Goal: Task Accomplishment & Management: Complete application form

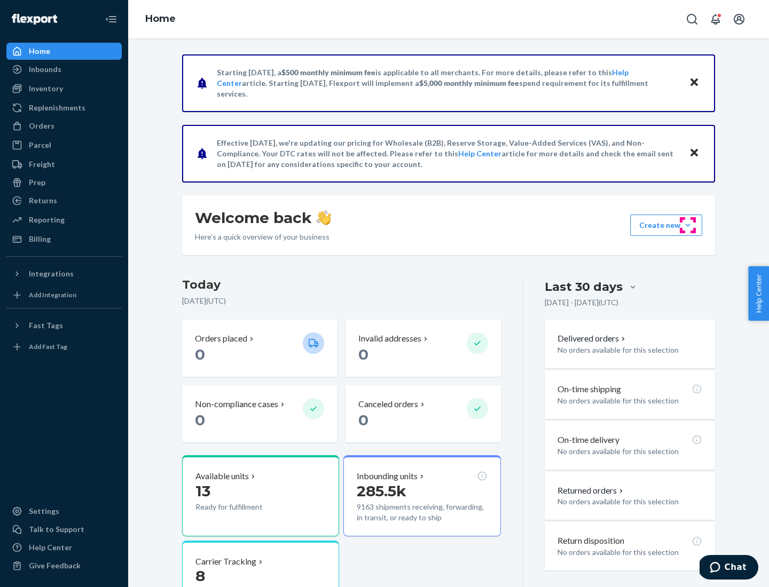
click at [688, 225] on button "Create new Create new inbound Create new order Create new product" at bounding box center [666, 225] width 72 height 21
click at [64, 69] on div "Inbounds" at bounding box center [63, 69] width 113 height 15
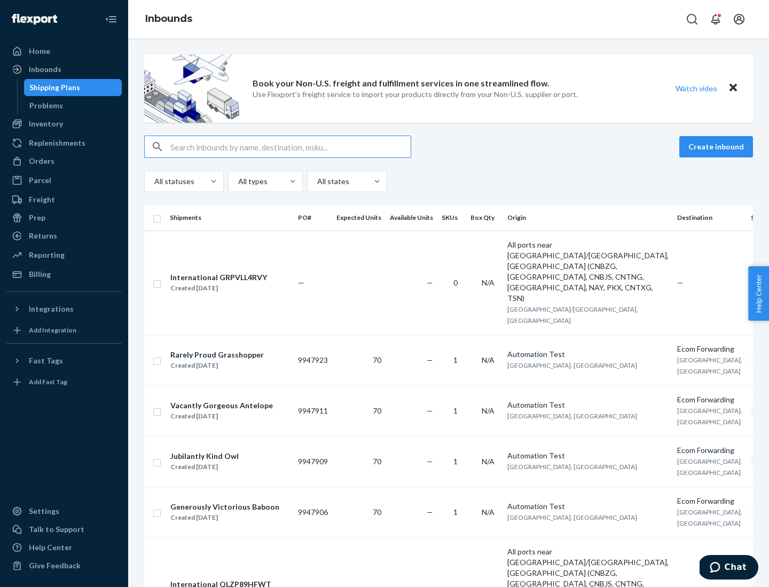
click at [718, 147] on button "Create inbound" at bounding box center [716, 146] width 74 height 21
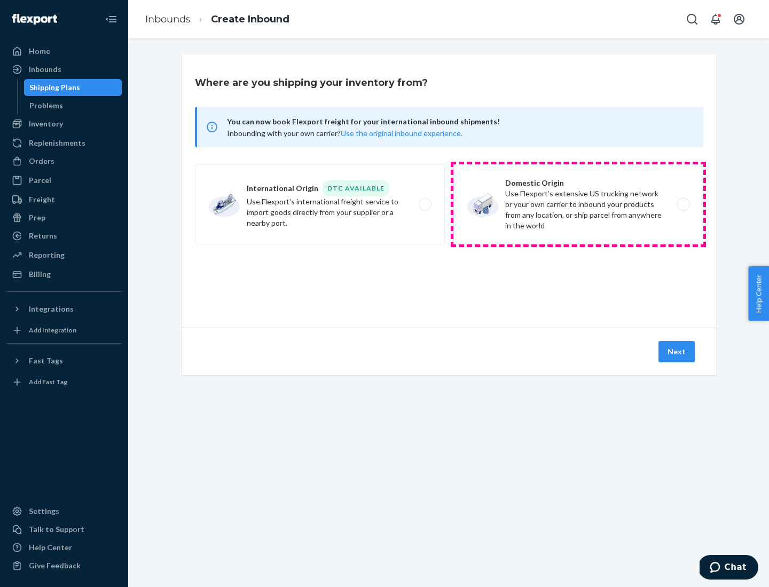
click at [578, 205] on label "Domestic Origin Use Flexport’s extensive US trucking network or your own carrie…" at bounding box center [578, 204] width 250 height 80
click at [683, 205] on input "Domestic Origin Use Flexport’s extensive US trucking network or your own carrie…" at bounding box center [686, 204] width 7 height 7
radio input "true"
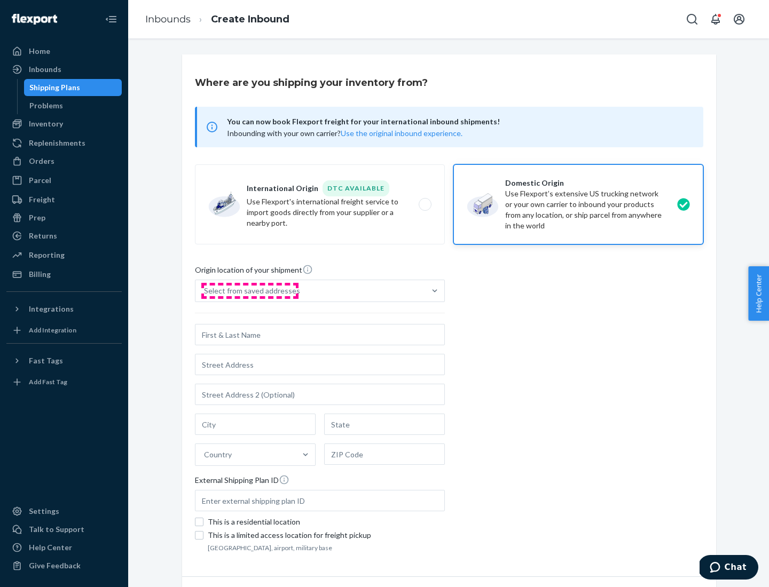
click at [249, 291] on div "Select from saved addresses" at bounding box center [252, 291] width 96 height 11
click at [205, 291] on input "Select from saved addresses" at bounding box center [204, 291] width 1 height 11
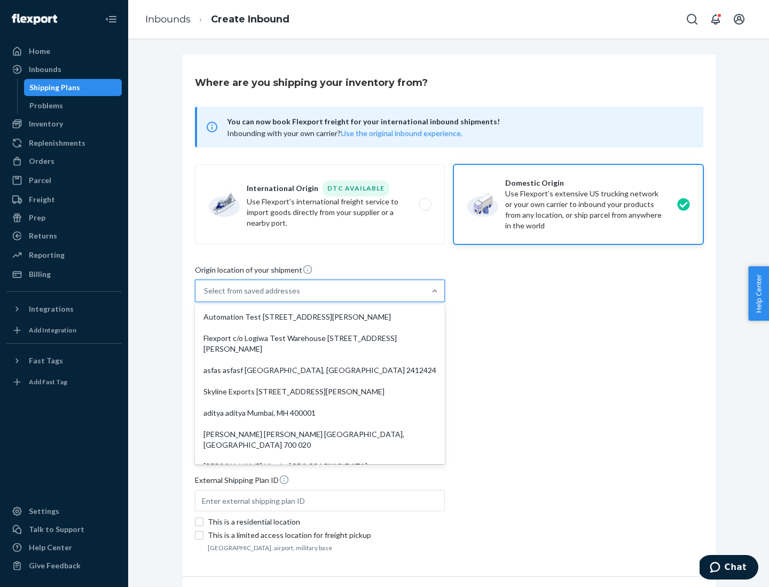
scroll to position [4, 0]
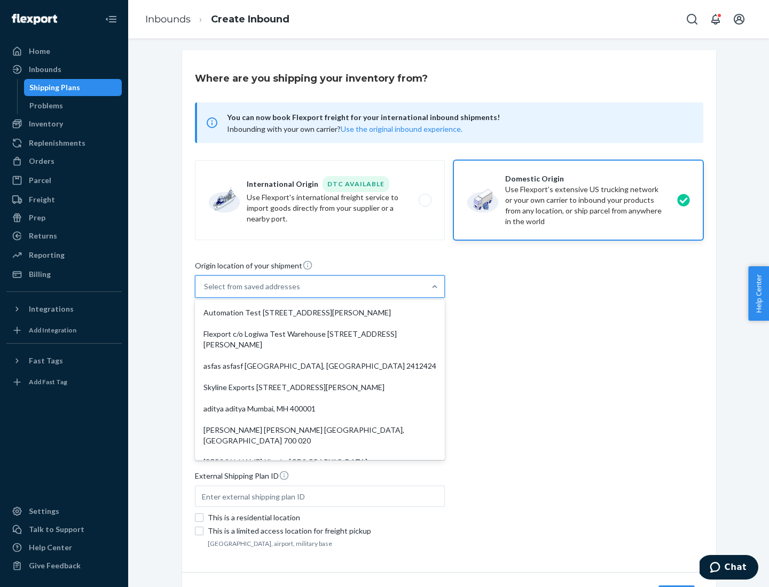
click at [320, 313] on div "Automation Test [STREET_ADDRESS][PERSON_NAME]" at bounding box center [320, 312] width 246 height 21
click at [205, 292] on input "option Automation Test [STREET_ADDRESS][PERSON_NAME]. 9 results available. Use …" at bounding box center [204, 286] width 1 height 11
type input "Automation Test"
type input "9th Floor"
type input "[GEOGRAPHIC_DATA]"
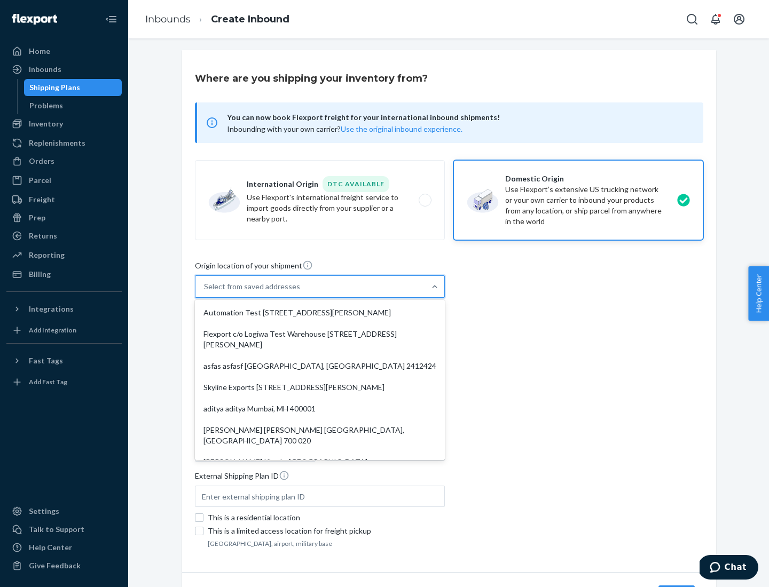
type input "CA"
type input "94104"
type input "[STREET_ADDRESS][PERSON_NAME]"
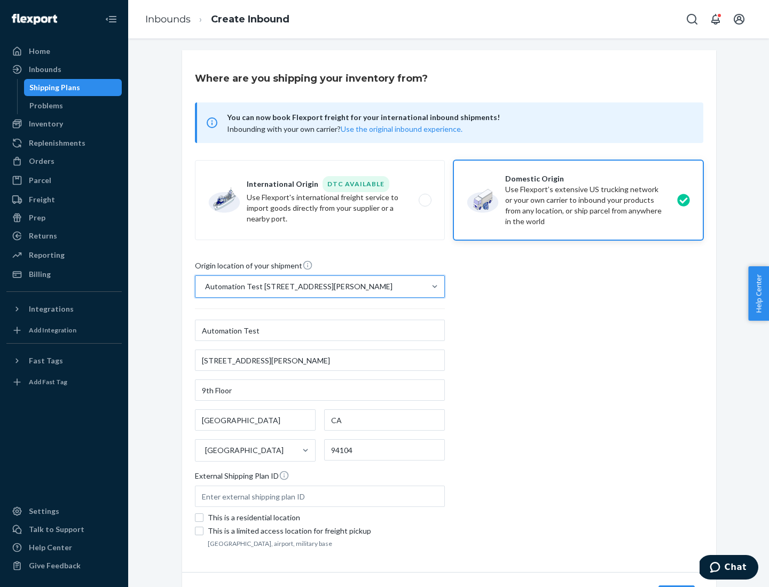
scroll to position [62, 0]
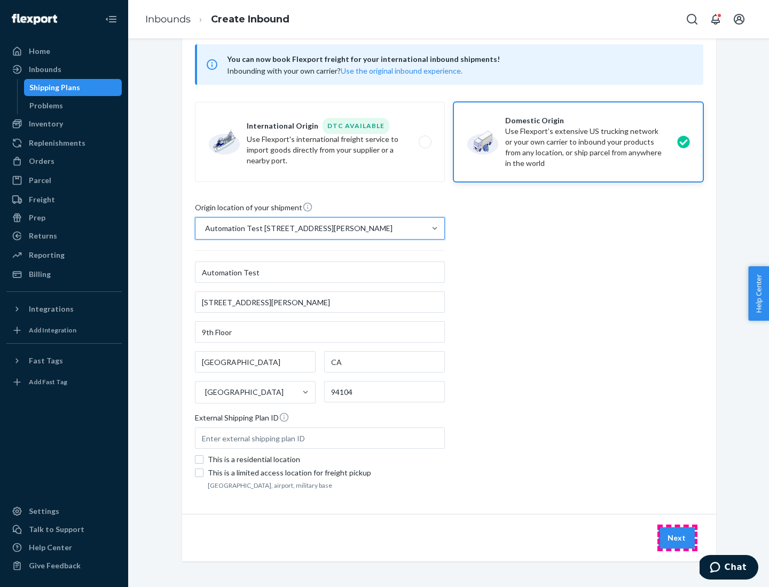
click at [677, 538] on button "Next" at bounding box center [676, 538] width 36 height 21
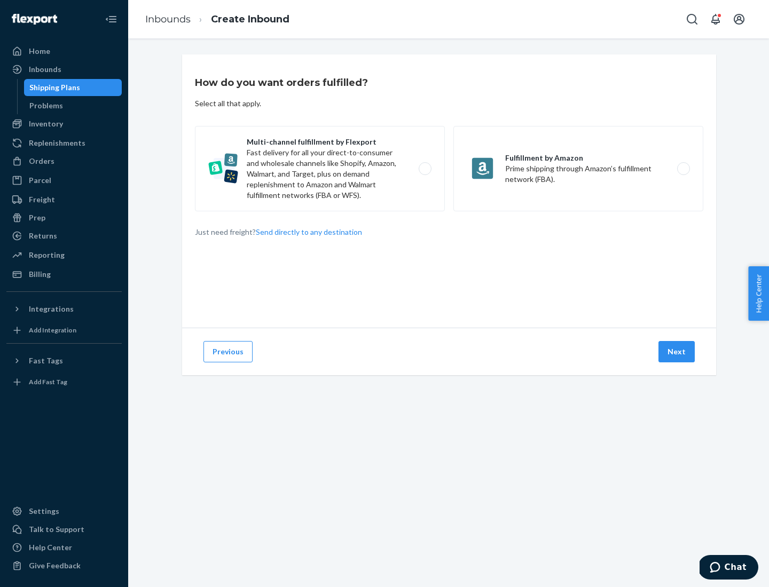
click at [320, 169] on label "Multi-channel fulfillment by Flexport Fast delivery for all your direct-to-cons…" at bounding box center [320, 168] width 250 height 85
click at [425, 169] on input "Multi-channel fulfillment by Flexport Fast delivery for all your direct-to-cons…" at bounding box center [428, 169] width 7 height 7
radio input "true"
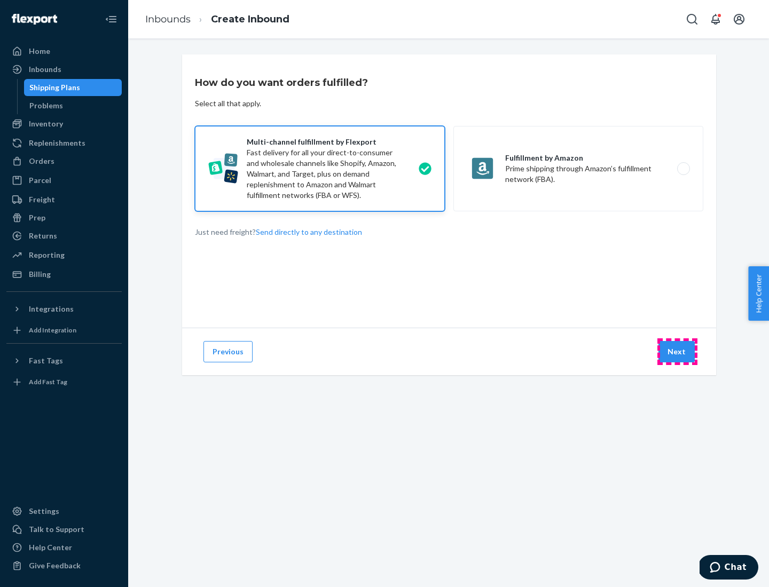
click at [677, 352] on button "Next" at bounding box center [676, 351] width 36 height 21
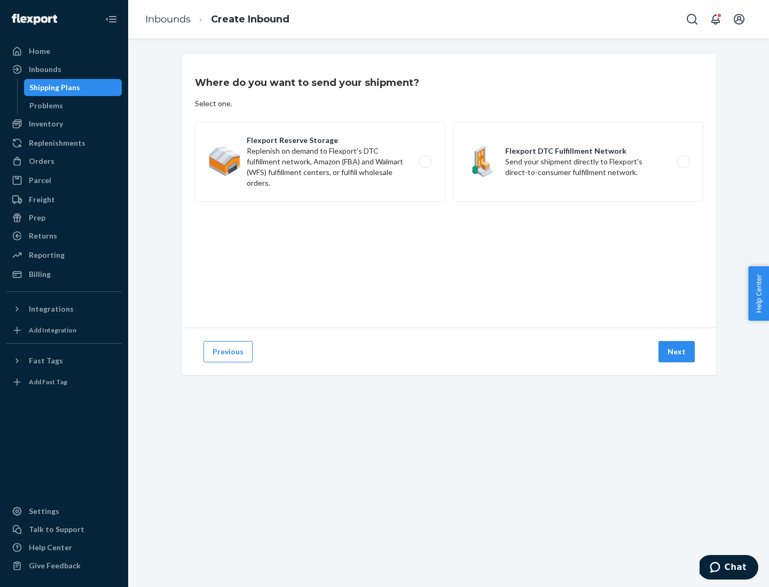
click at [578, 162] on label "Flexport DTC Fulfillment Network Send your shipment directly to Flexport's dire…" at bounding box center [578, 162] width 250 height 80
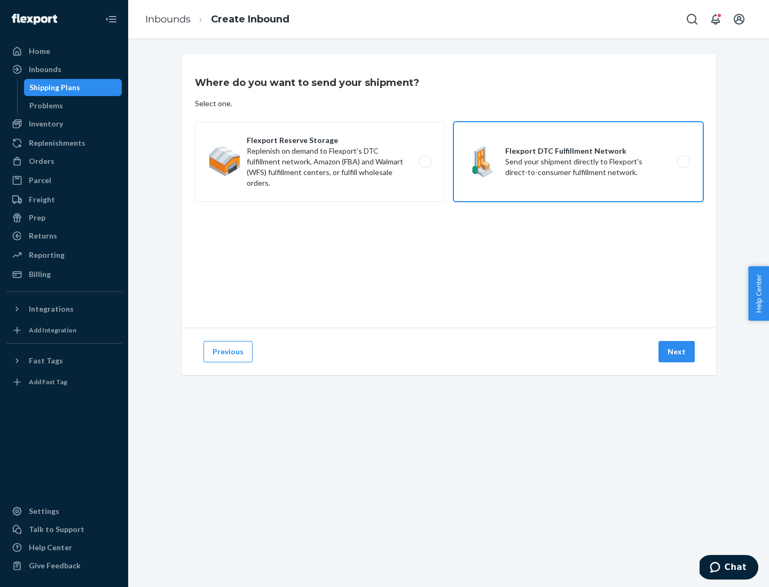
click at [683, 162] on input "Flexport DTC Fulfillment Network Send your shipment directly to Flexport's dire…" at bounding box center [686, 162] width 7 height 7
radio input "true"
click at [677, 352] on button "Next" at bounding box center [676, 351] width 36 height 21
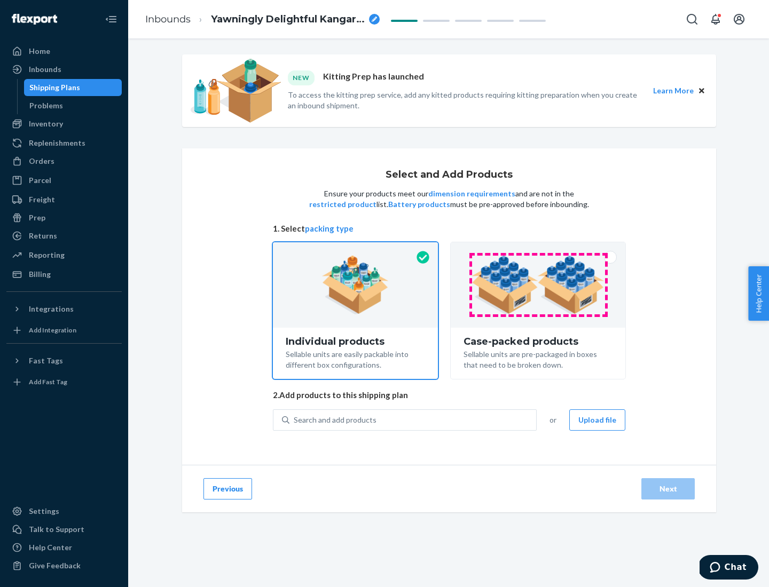
click at [538, 285] on img at bounding box center [538, 285] width 133 height 59
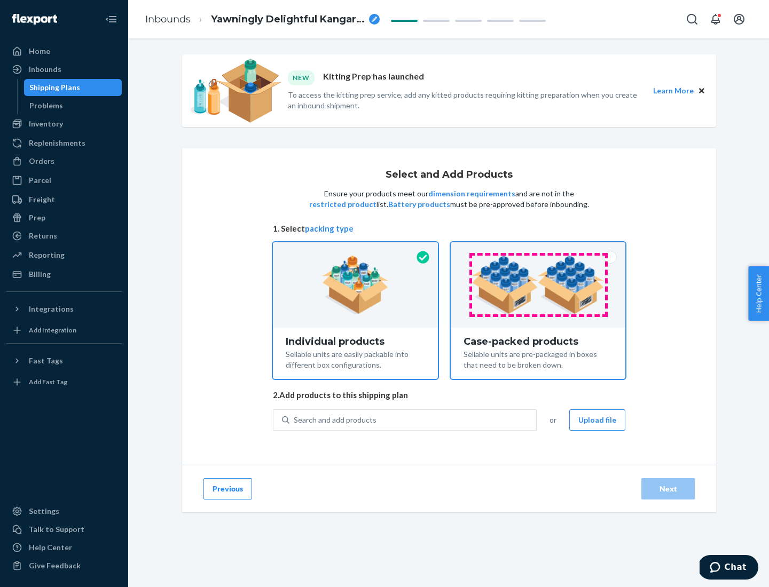
click at [538, 249] on input "Case-packed products Sellable units are pre-packaged in boxes that need to be b…" at bounding box center [538, 245] width 7 height 7
radio input "true"
radio input "false"
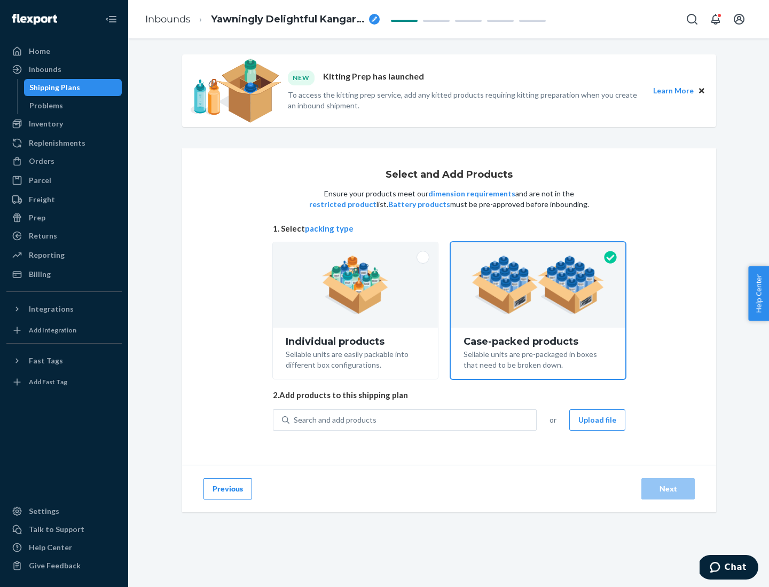
click at [413, 420] on div "Search and add products" at bounding box center [412, 420] width 247 height 19
click at [295, 420] on input "Search and add products" at bounding box center [294, 420] width 1 height 11
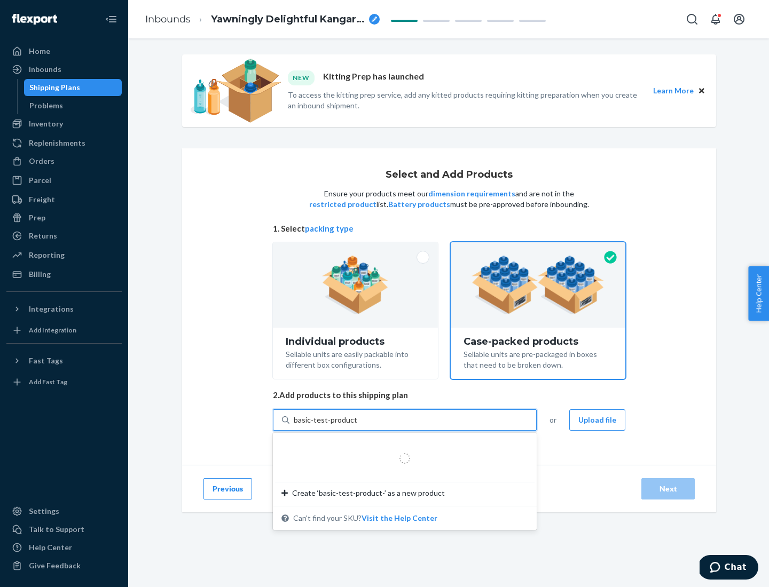
type input "basic-test-product-1"
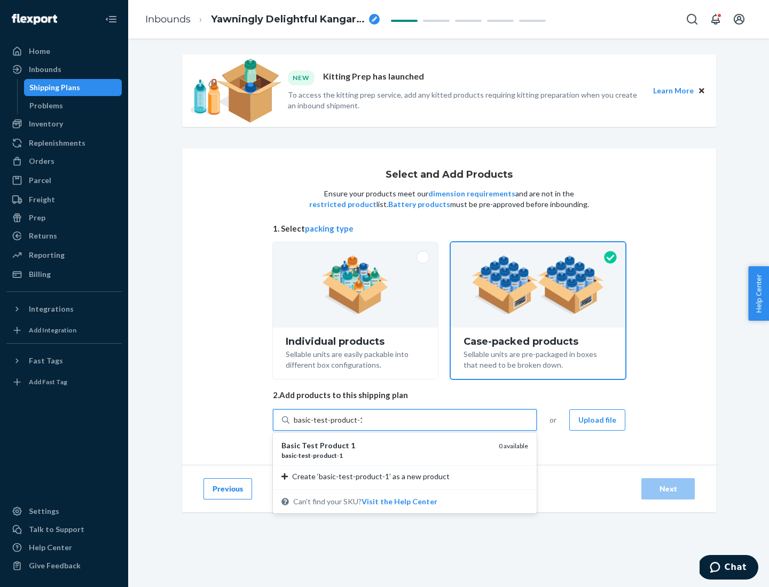
click at [386, 455] on div "basic - test - product - 1" at bounding box center [385, 455] width 209 height 9
click at [362, 426] on input "basic-test-product-1" at bounding box center [328, 420] width 68 height 11
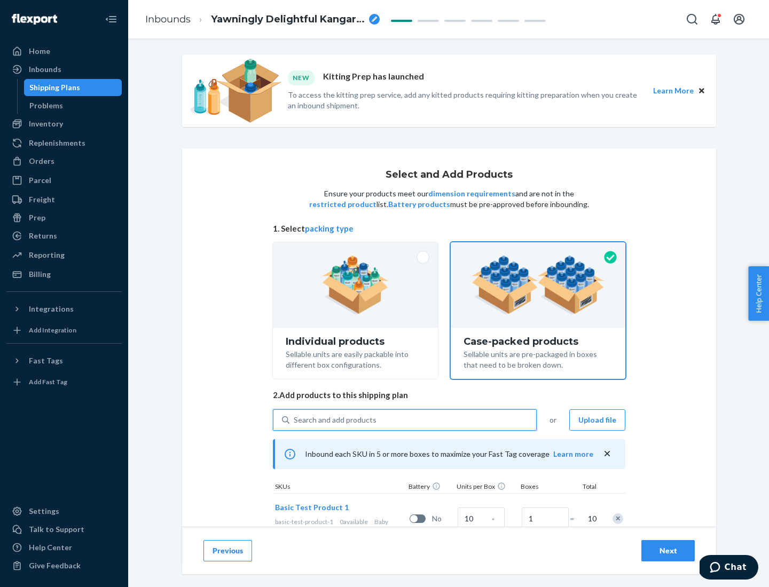
scroll to position [38, 0]
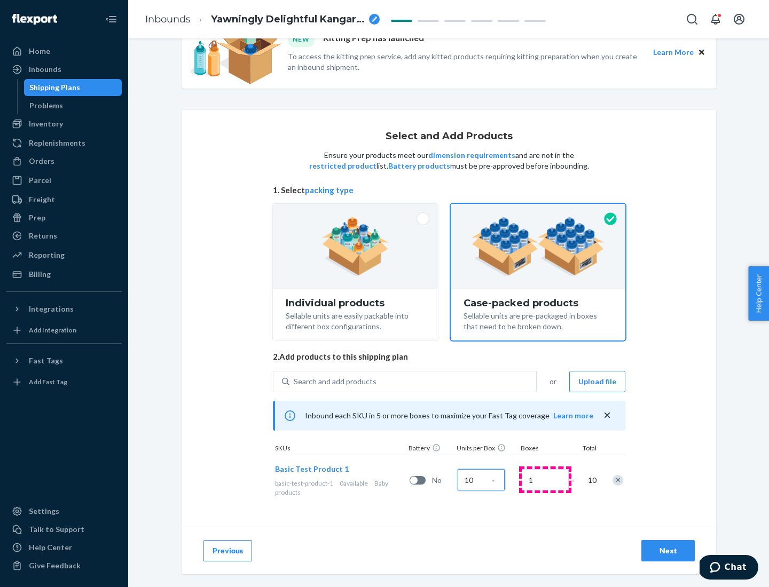
type input "10"
type input "7"
click at [668, 551] on div "Next" at bounding box center [667, 551] width 35 height 11
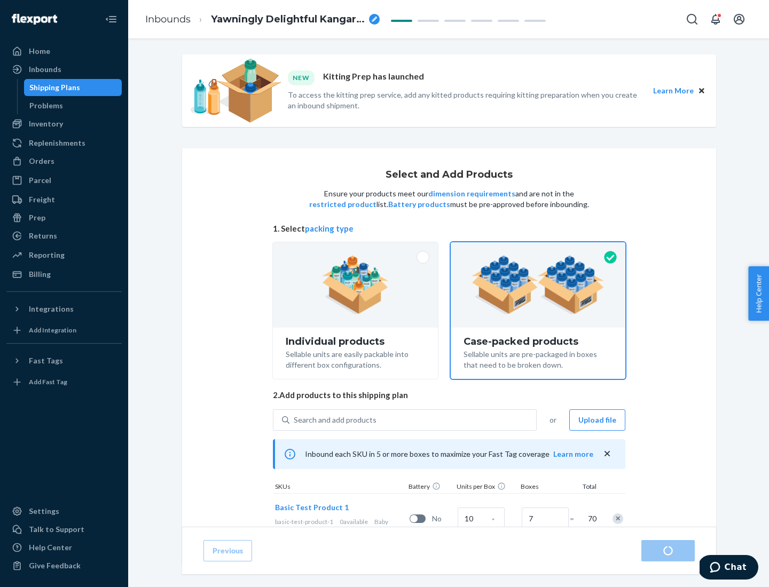
radio input "true"
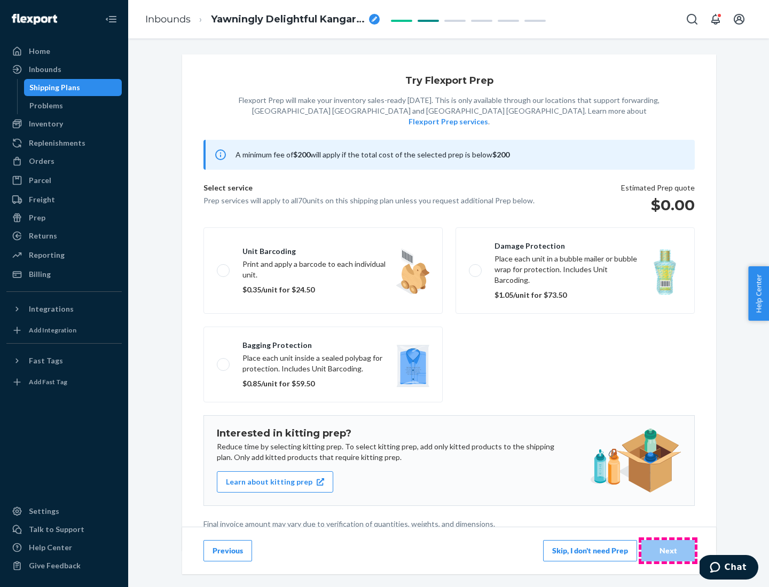
scroll to position [3, 0]
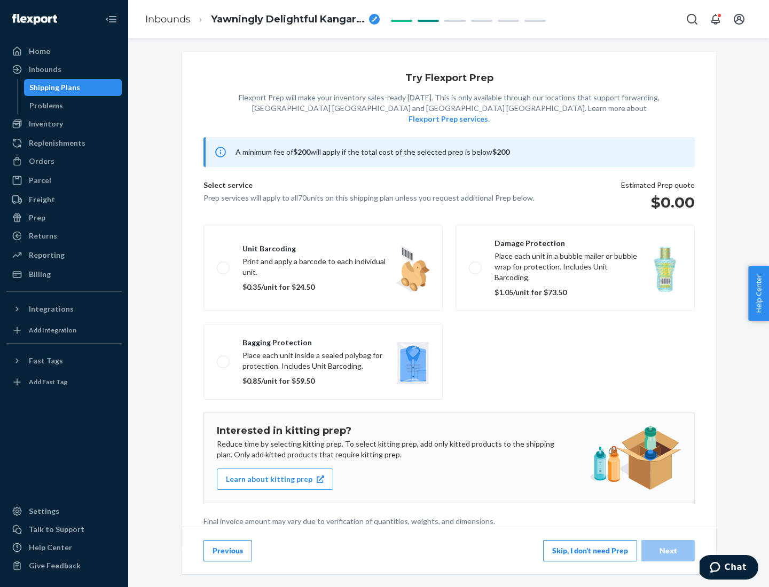
click at [323, 340] on label "Bagging protection Place each unit inside a sealed polybag for protection. Incl…" at bounding box center [322, 362] width 239 height 76
click at [224, 358] on input "Bagging protection Place each unit inside a sealed polybag for protection. Incl…" at bounding box center [220, 361] width 7 height 7
checkbox input "true"
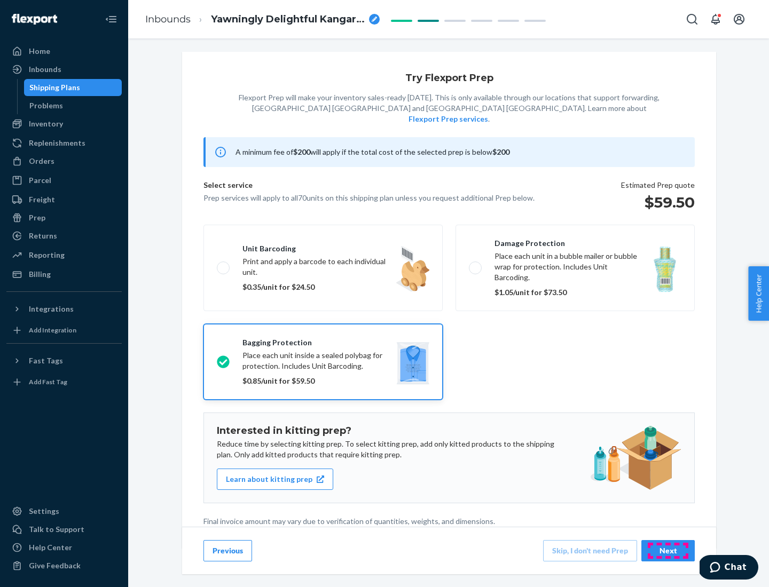
click at [668, 551] on div "Next" at bounding box center [667, 551] width 35 height 11
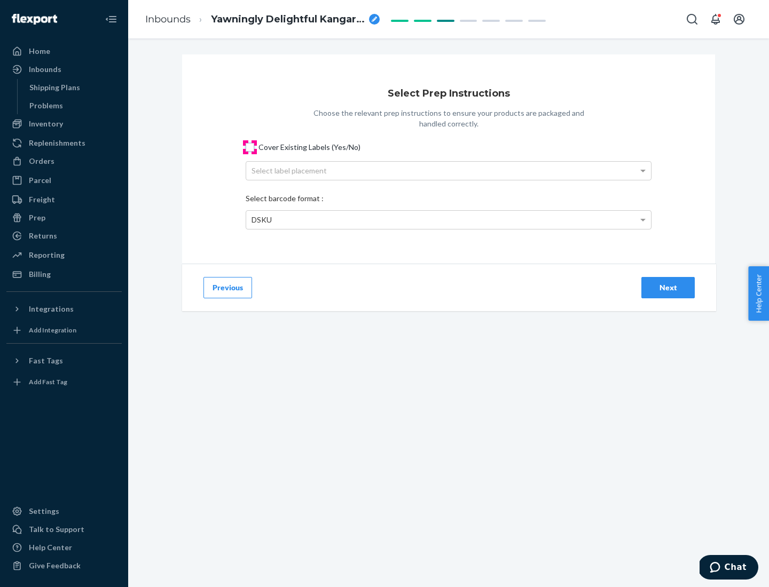
click at [250, 147] on input "Cover Existing Labels (Yes/No)" at bounding box center [250, 147] width 9 height 9
checkbox input "true"
click at [449, 170] on div "Select label placement" at bounding box center [448, 171] width 405 height 18
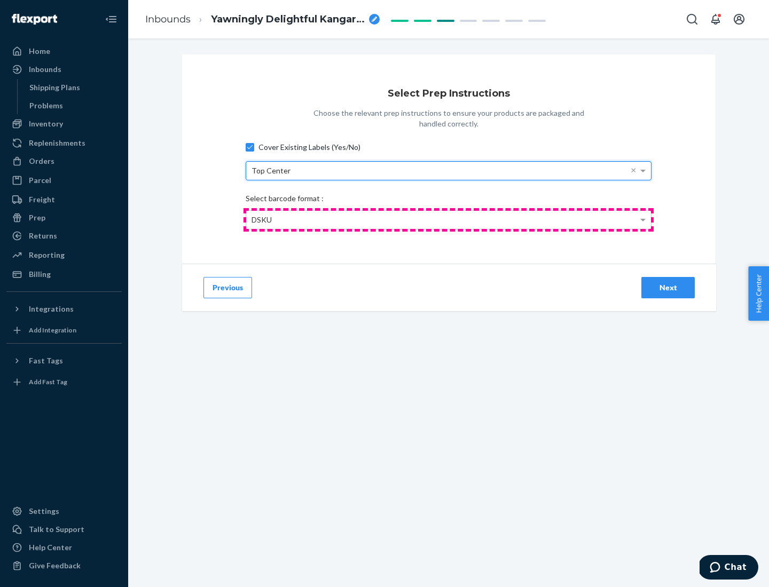
click at [449, 219] on div "DSKU" at bounding box center [448, 220] width 405 height 18
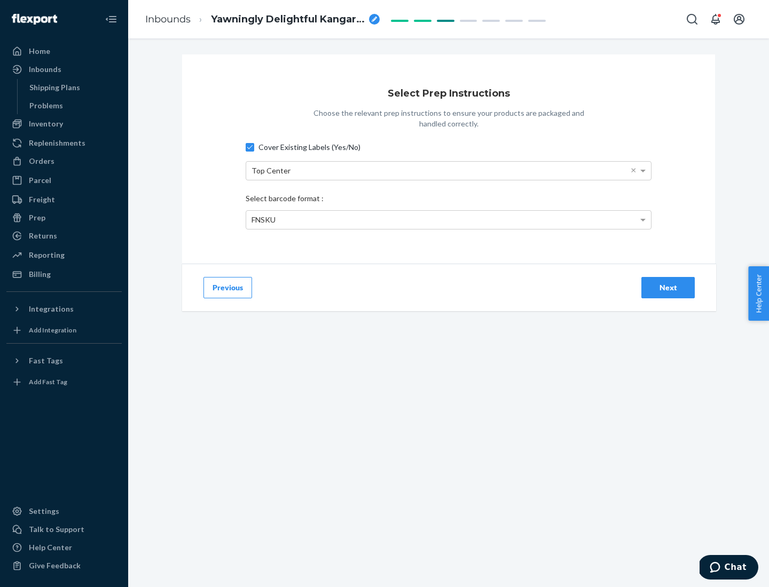
click at [668, 287] on div "Next" at bounding box center [667, 287] width 35 height 11
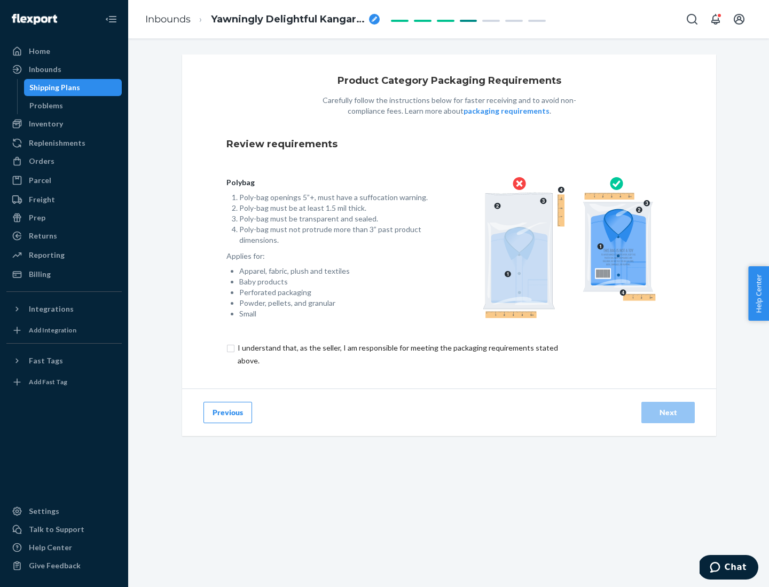
click at [397, 354] on input "checkbox" at bounding box center [403, 355] width 355 height 26
checkbox input "true"
click at [668, 412] on div "Next" at bounding box center [667, 412] width 35 height 11
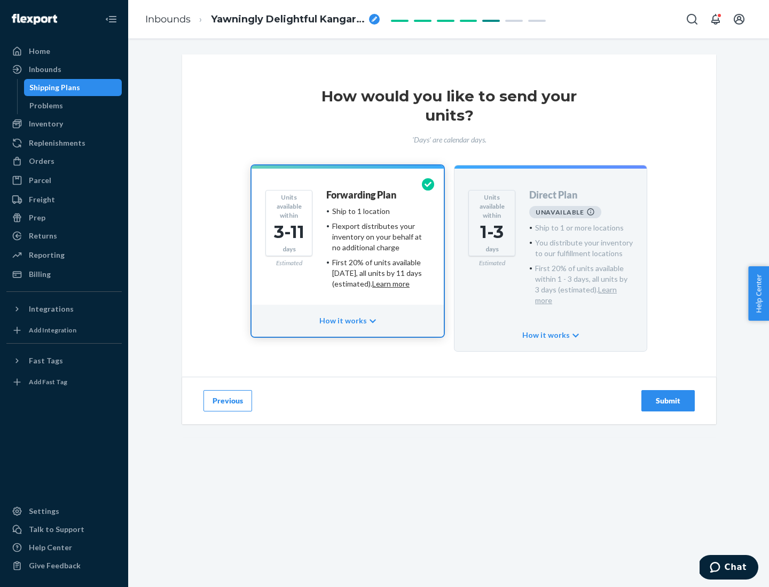
click at [362, 195] on h4 "Forwarding Plan" at bounding box center [361, 195] width 70 height 11
click at [668, 396] on div "Submit" at bounding box center [667, 401] width 35 height 11
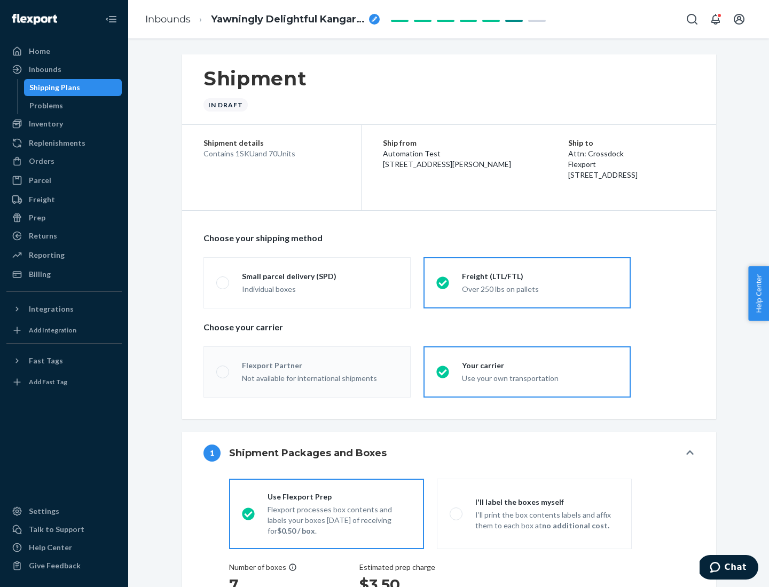
radio input "true"
radio input "false"
radio input "true"
radio input "false"
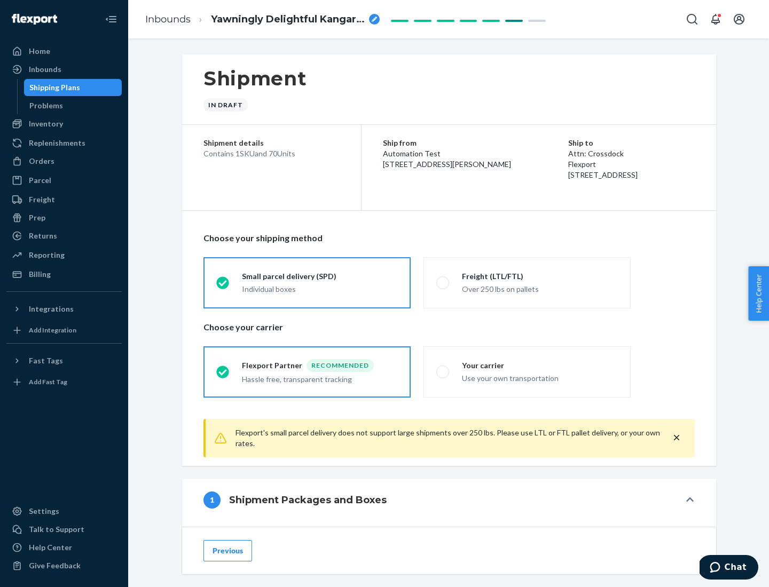
click at [527, 282] on div "Over 250 lbs on pallets" at bounding box center [540, 288] width 156 height 13
click at [443, 282] on input "Freight (LTL/FTL) Over 250 lbs on pallets" at bounding box center [439, 282] width 7 height 7
radio input "true"
radio input "false"
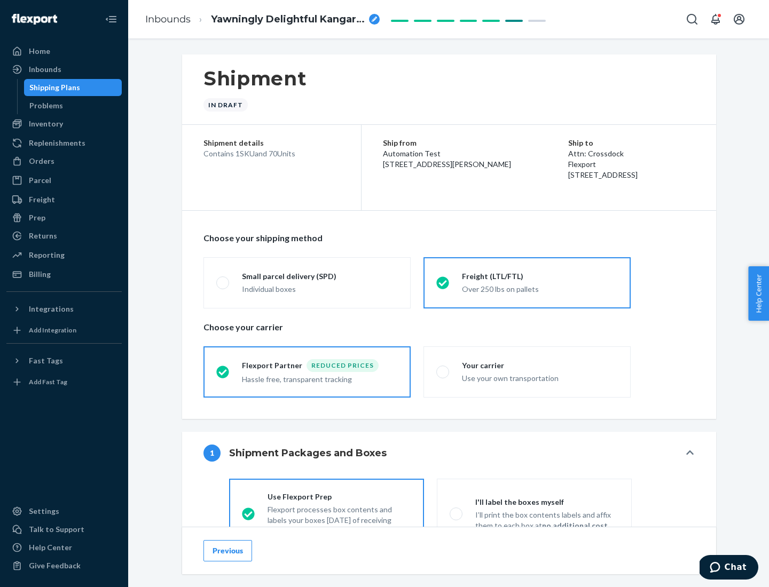
scroll to position [59, 0]
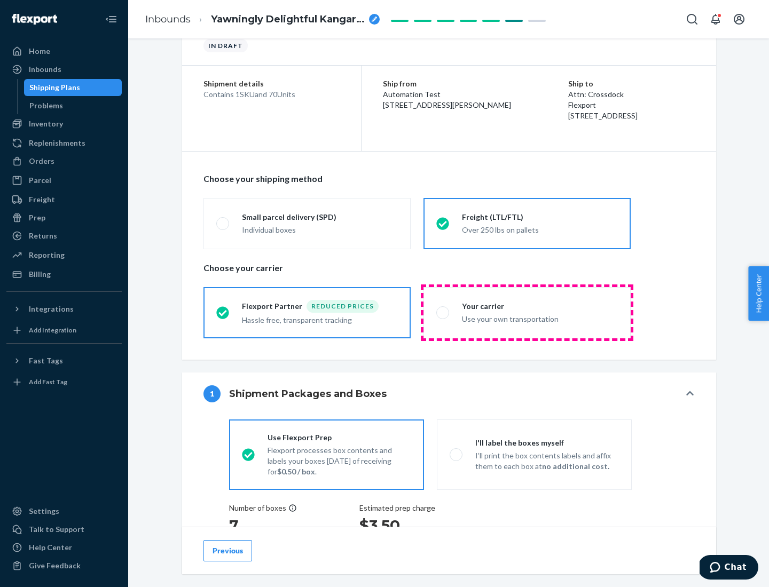
click at [527, 312] on div "Use your own transportation" at bounding box center [540, 318] width 156 height 13
click at [443, 312] on input "Your carrier Use your own transportation" at bounding box center [439, 312] width 7 height 7
radio input "true"
radio input "false"
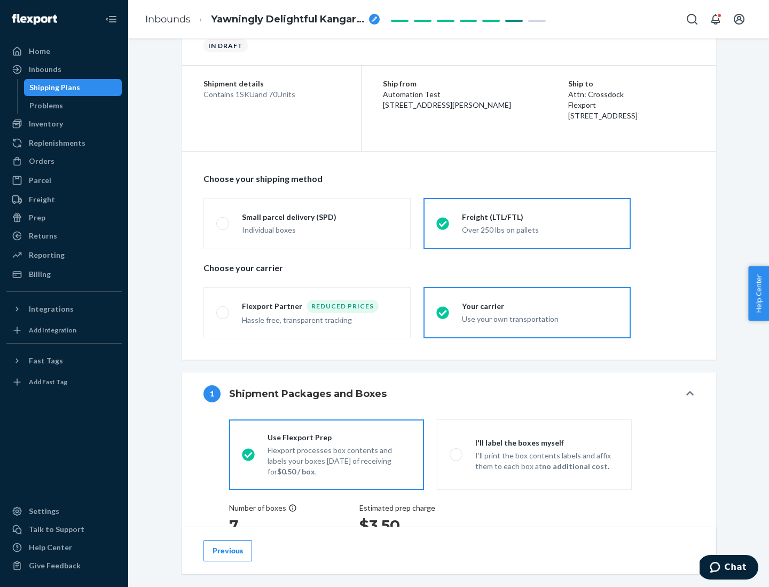
scroll to position [201, 0]
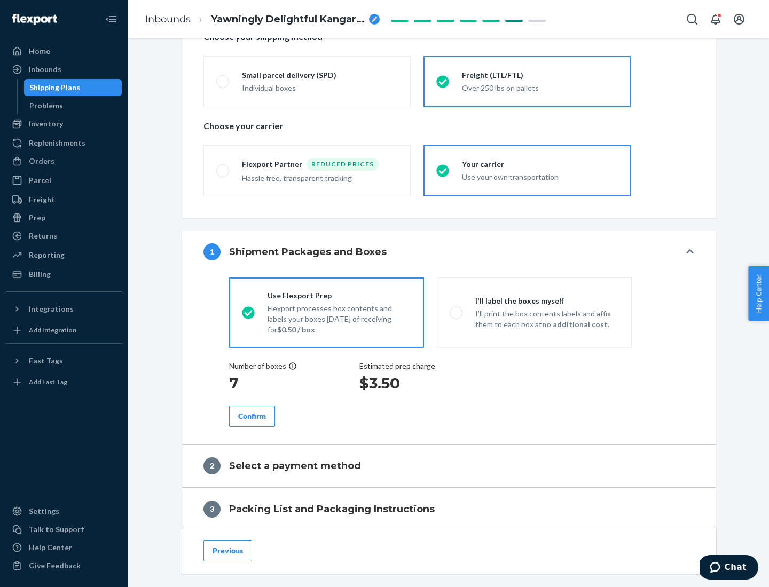
click at [534, 312] on p "I’ll print the box contents labels and affix them to each box at no additional …" at bounding box center [547, 319] width 144 height 21
click at [457, 312] on input "I'll label the boxes myself I’ll print the box contents labels and affix them t…" at bounding box center [453, 312] width 7 height 7
radio input "true"
radio input "false"
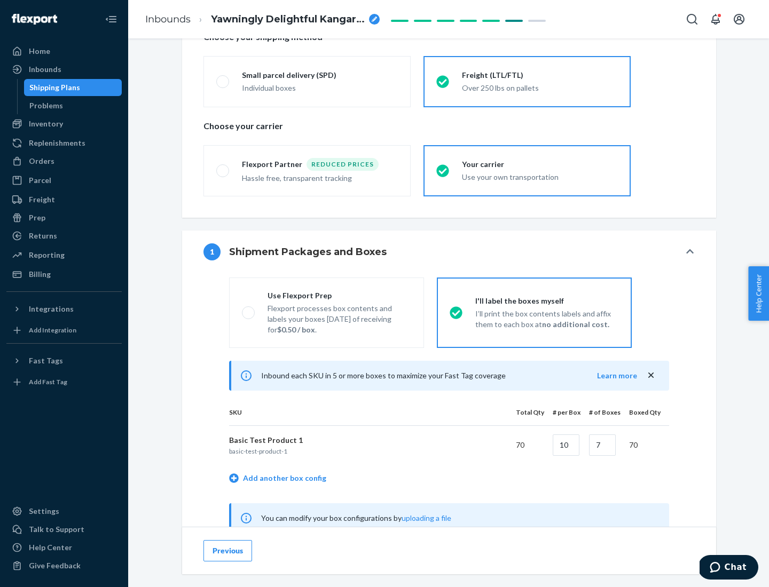
scroll to position [334, 0]
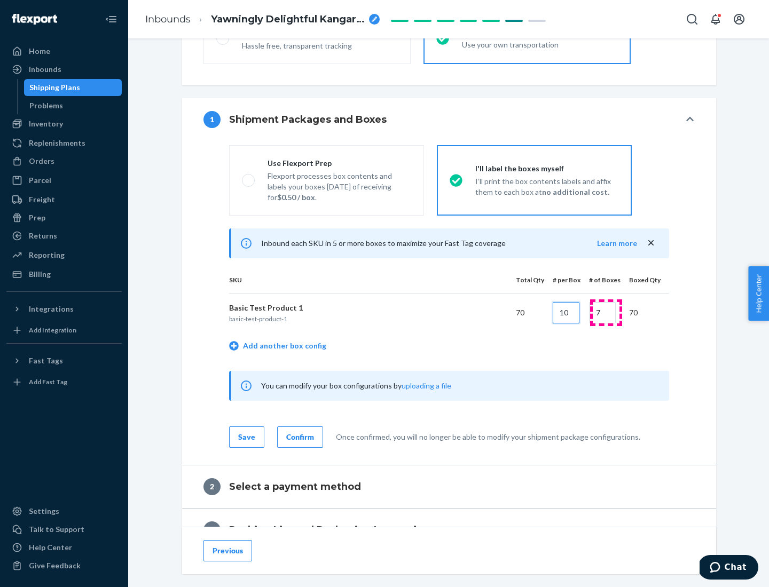
type input "10"
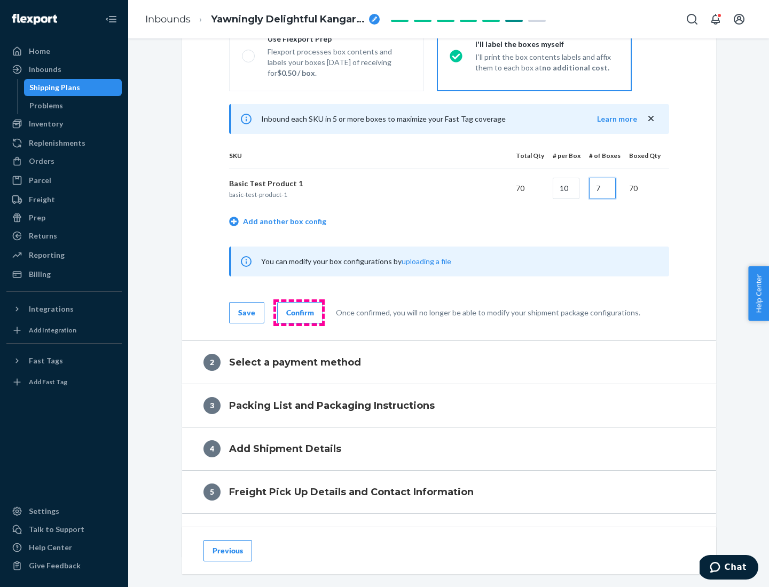
type input "7"
click at [299, 312] on div "Confirm" at bounding box center [300, 313] width 28 height 11
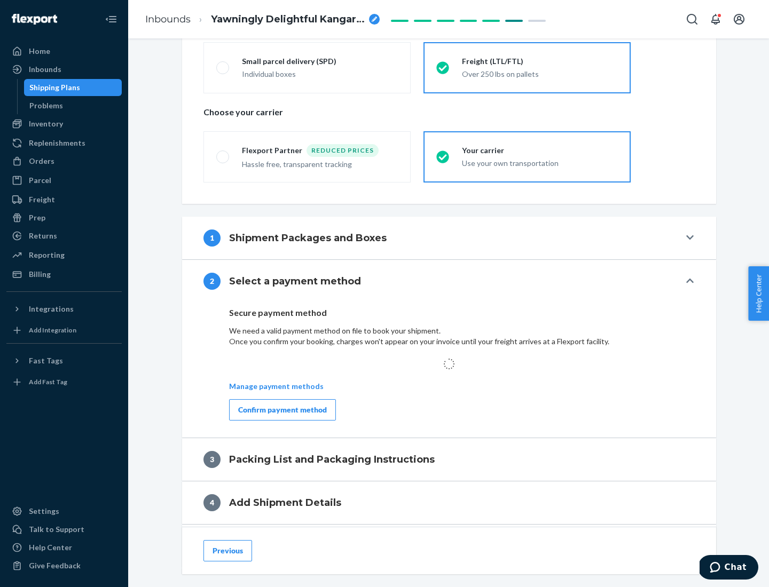
scroll to position [312, 0]
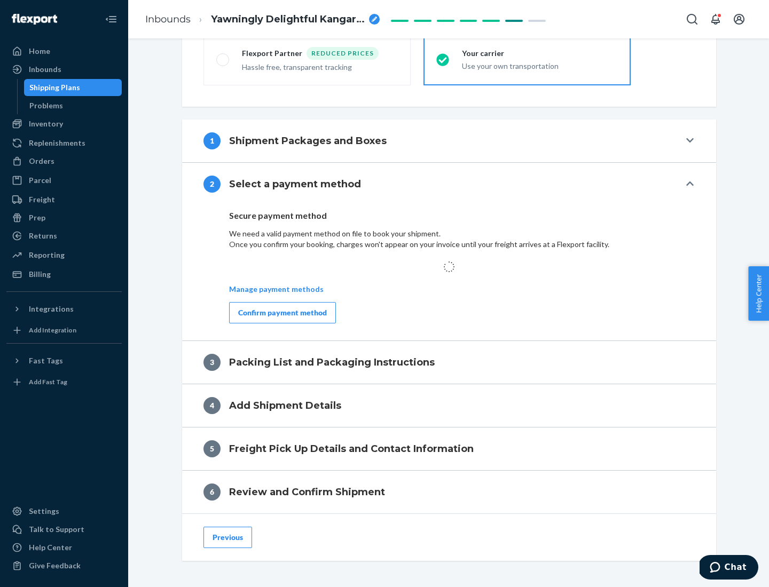
click at [281, 312] on div "Confirm payment method" at bounding box center [282, 313] width 89 height 11
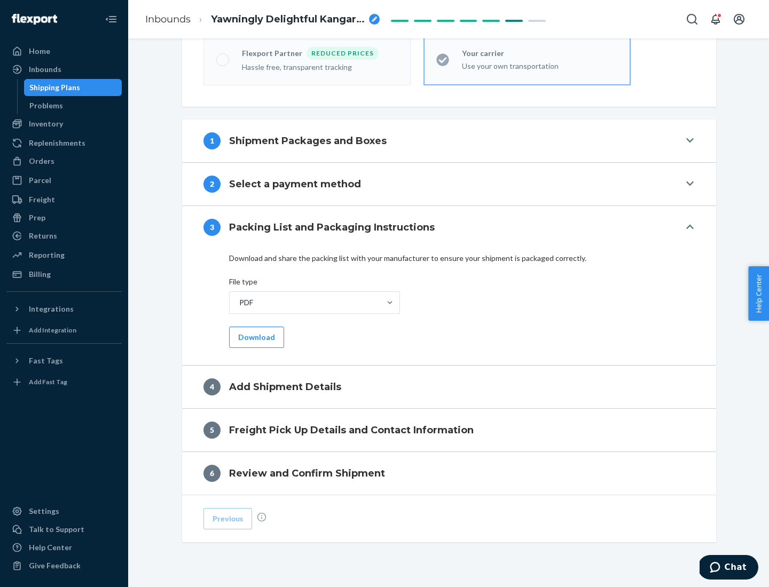
scroll to position [337, 0]
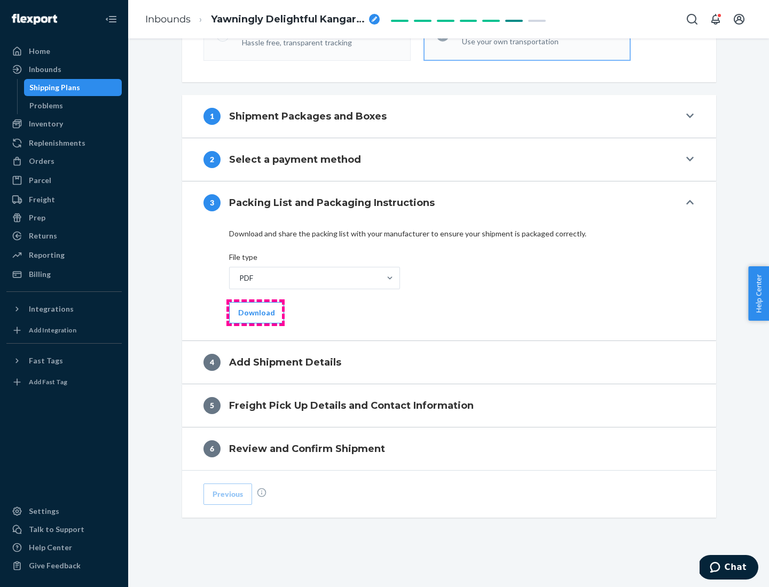
click at [255, 312] on button "Download" at bounding box center [256, 312] width 55 height 21
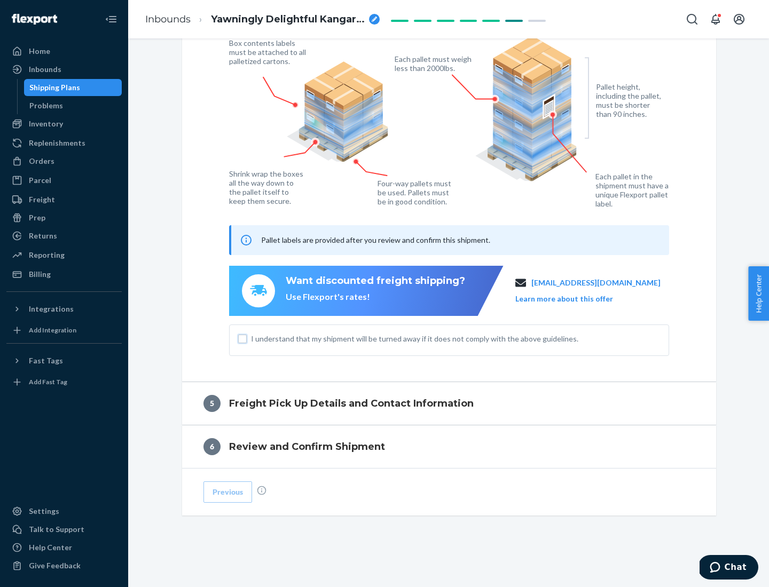
click at [242, 339] on input "I understand that my shipment will be turned away if it does not comply with th…" at bounding box center [242, 339] width 9 height 9
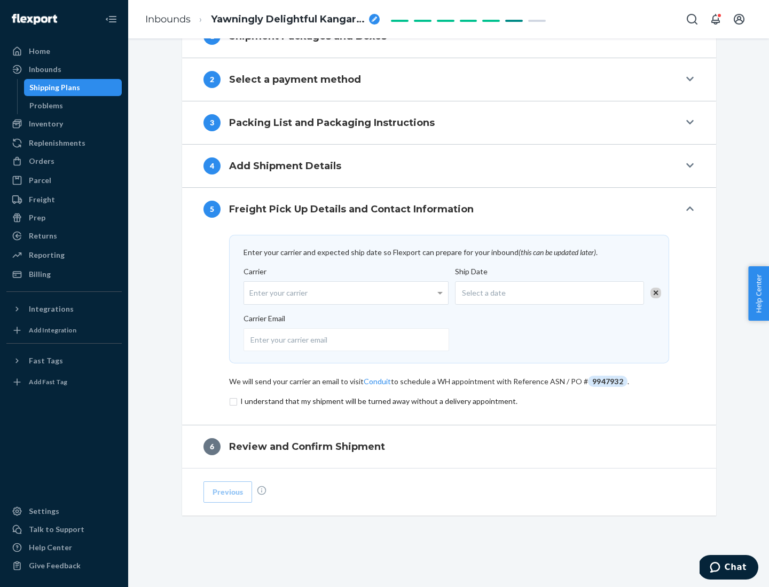
click at [449, 401] on input "checkbox" at bounding box center [449, 401] width 440 height 13
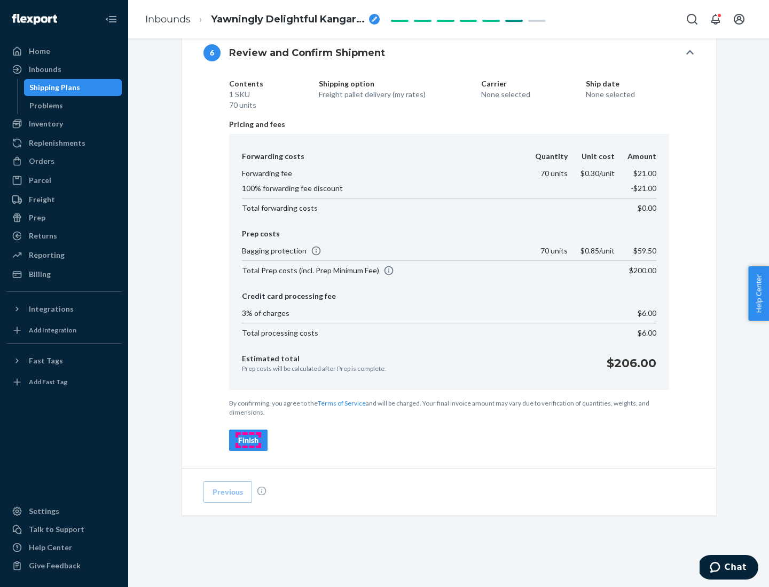
click at [248, 441] on div "Finish" at bounding box center [248, 440] width 20 height 11
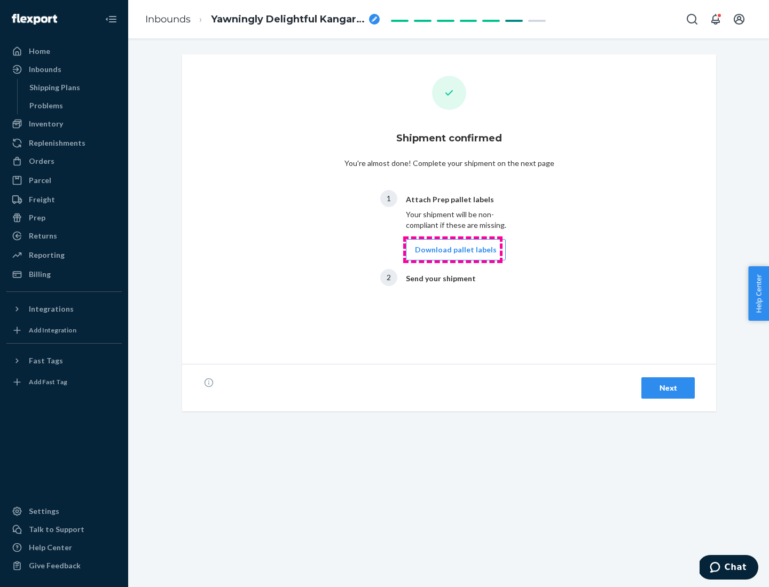
click at [453, 250] on button "Download pallet labels" at bounding box center [456, 249] width 100 height 21
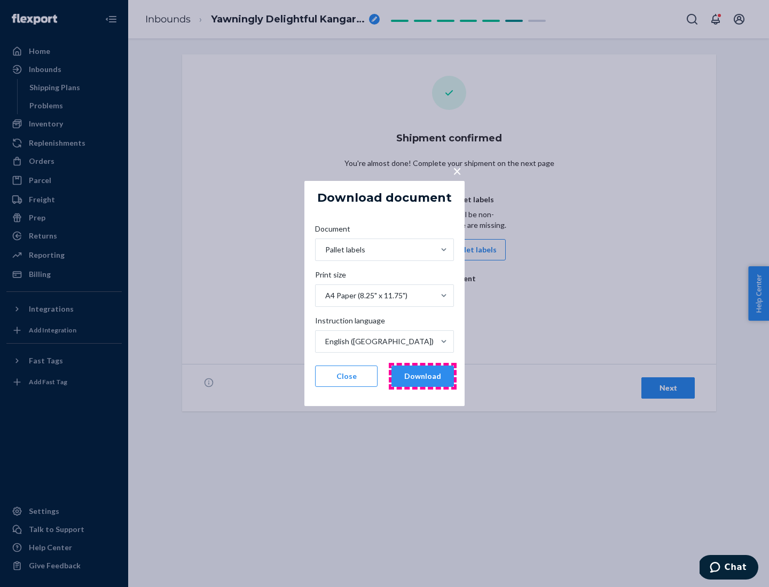
click at [422, 376] on button "Download" at bounding box center [422, 376] width 62 height 21
click at [457, 170] on span "×" at bounding box center [457, 171] width 9 height 18
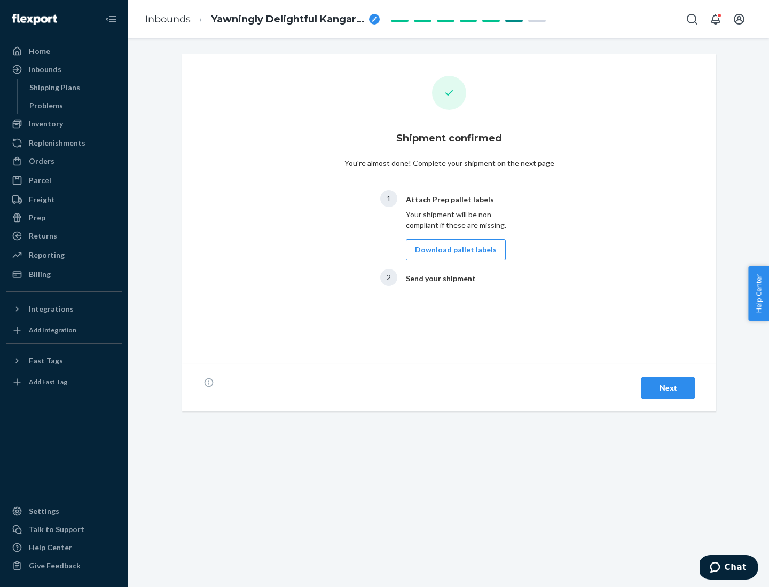
click at [668, 388] on div "Next" at bounding box center [667, 388] width 35 height 11
